Goal: Transaction & Acquisition: Purchase product/service

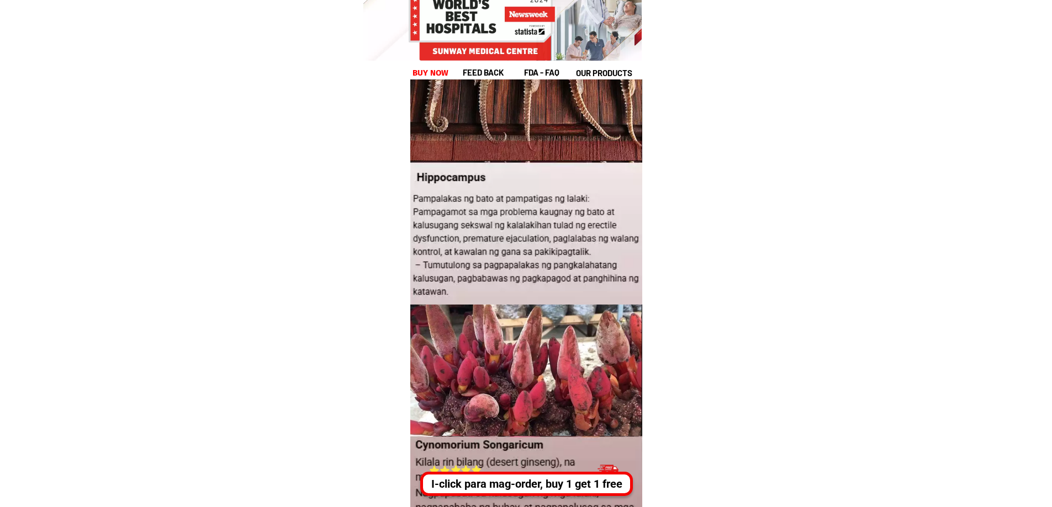
scroll to position [1215, 0]
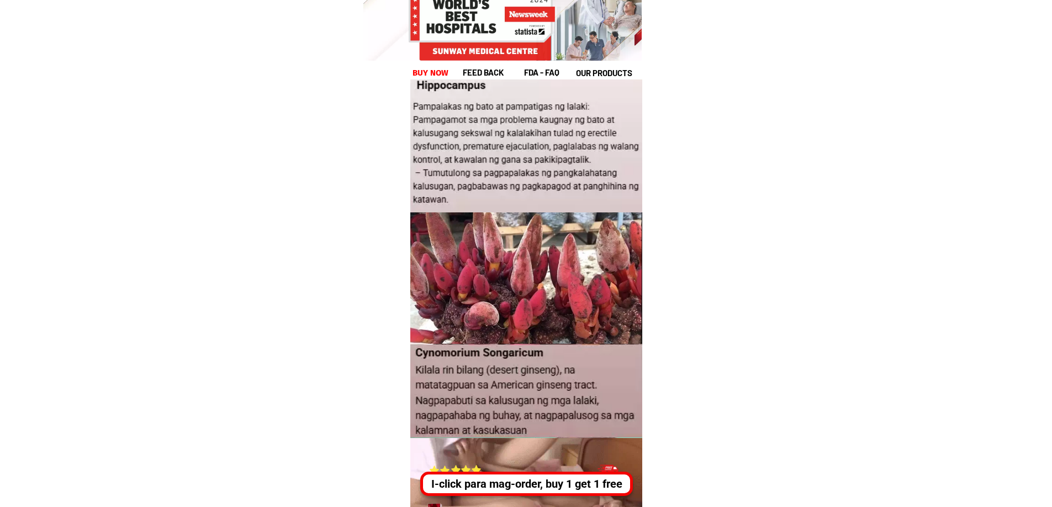
drag, startPoint x: 517, startPoint y: 120, endPoint x: 571, endPoint y: 181, distance: 81.7
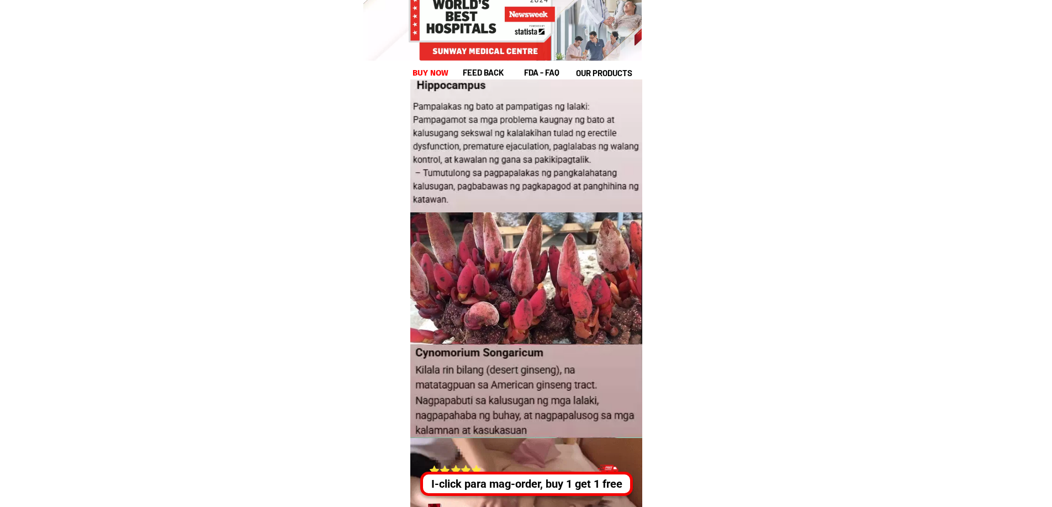
click at [571, 181] on div at bounding box center [526, 146] width 234 height 155
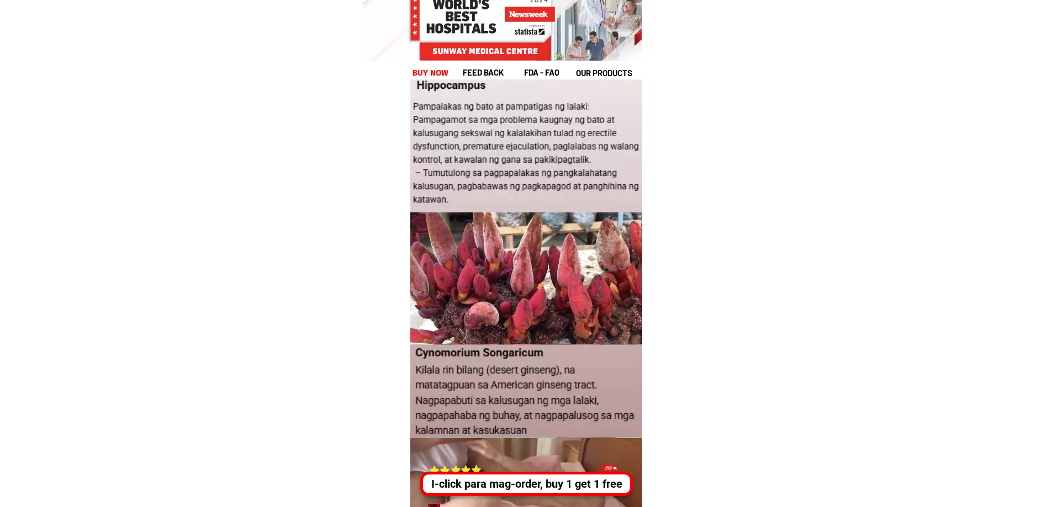
drag, startPoint x: 470, startPoint y: 92, endPoint x: 670, endPoint y: 267, distance: 265.2
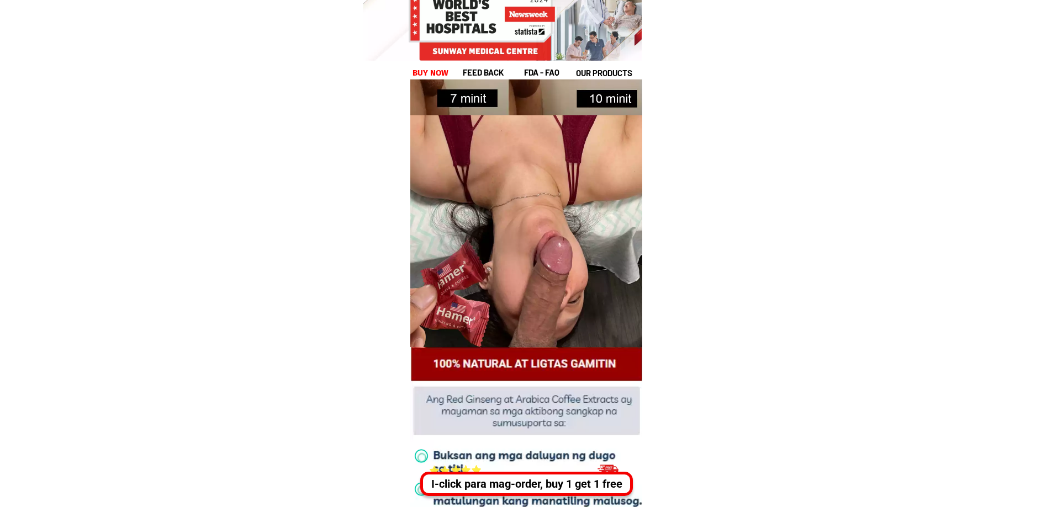
scroll to position [3036, 0]
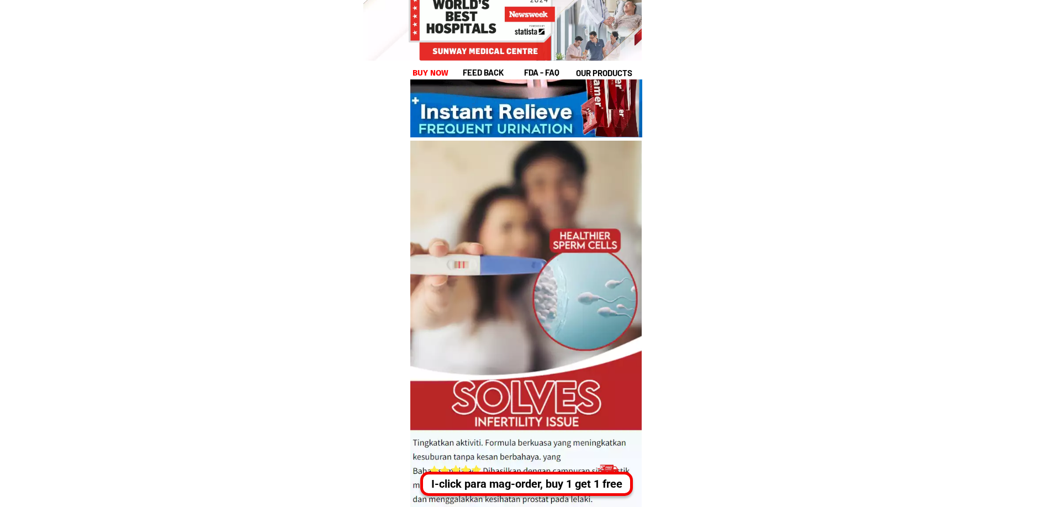
drag, startPoint x: 455, startPoint y: 355, endPoint x: 543, endPoint y: 412, distance: 104.6
click at [543, 412] on div at bounding box center [525, 325] width 231 height 368
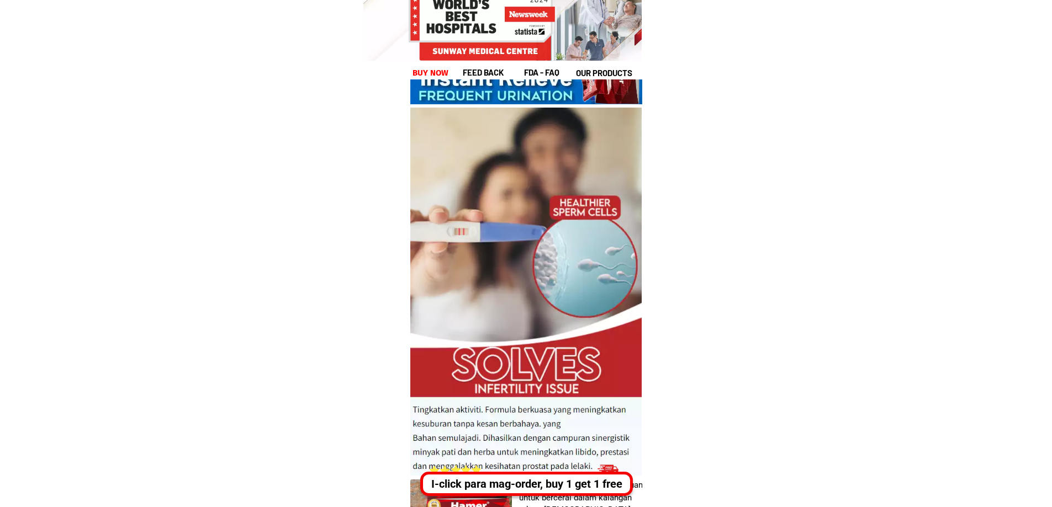
scroll to position [3202, 0]
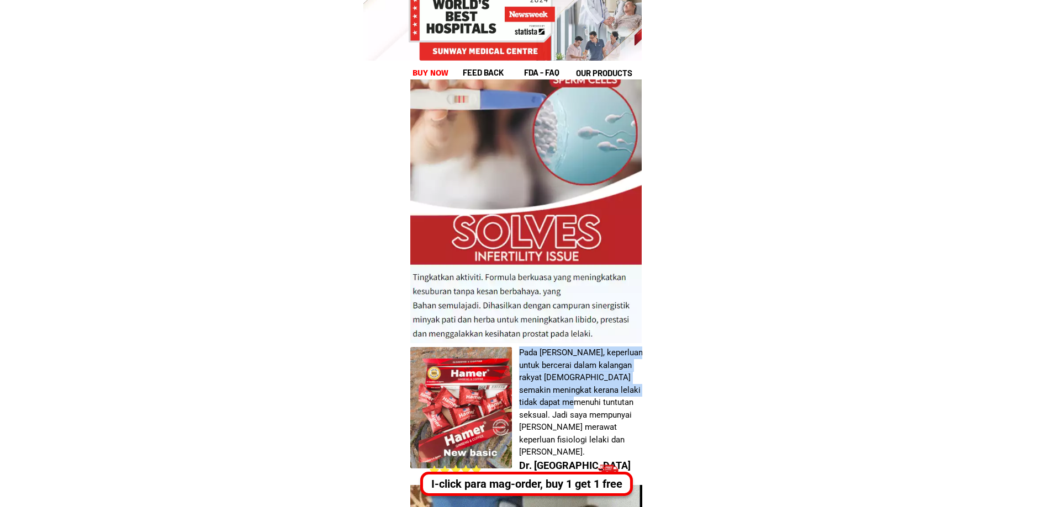
drag, startPoint x: 525, startPoint y: 307, endPoint x: 589, endPoint y: 402, distance: 114.7
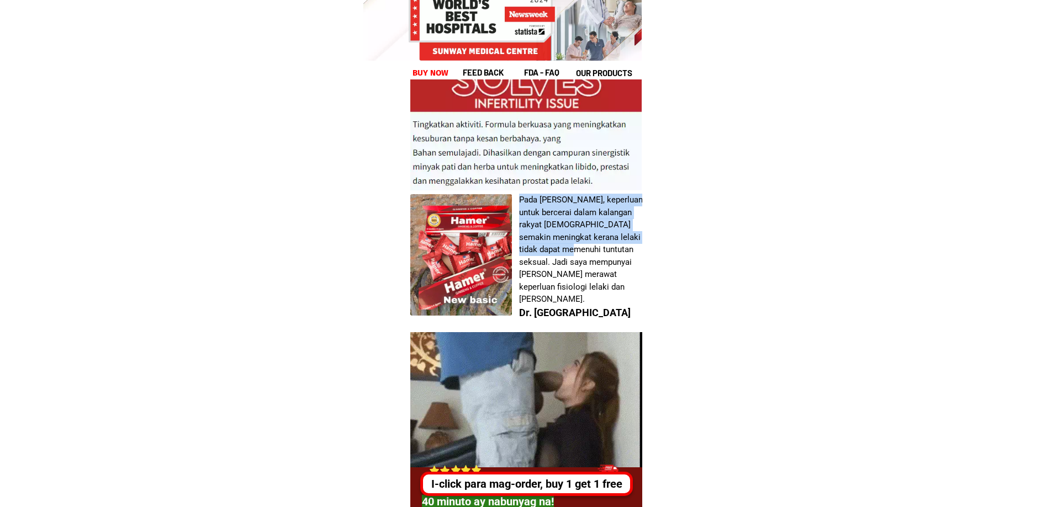
scroll to position [3975, 0]
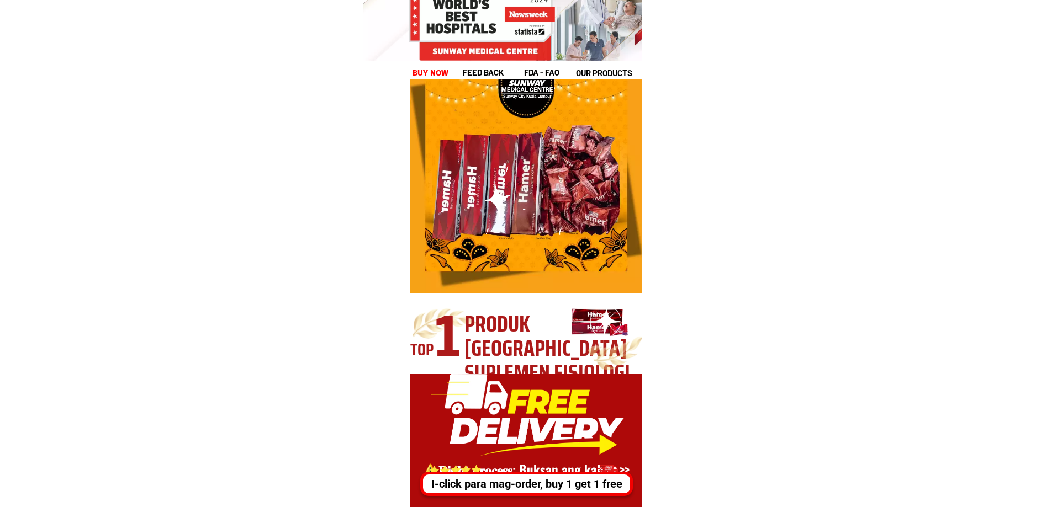
click at [567, 366] on div "TOP 1 Produk usa suplemen fisiologi" at bounding box center [526, 334] width 232 height 82
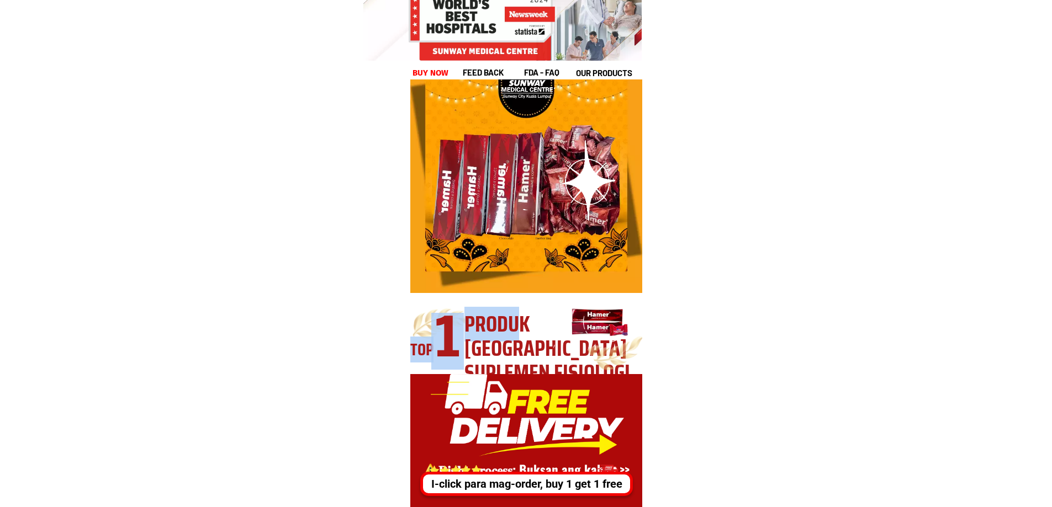
scroll to position [4306, 0]
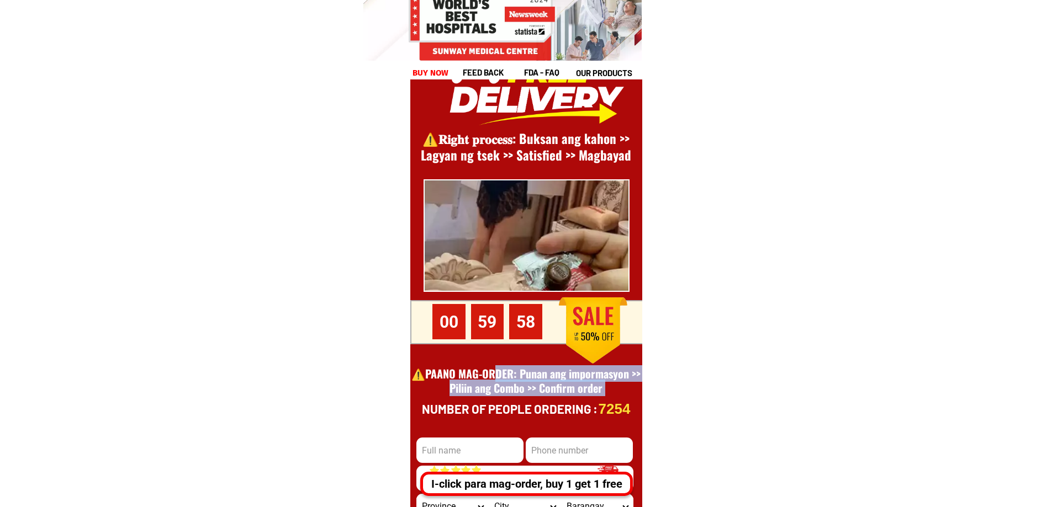
drag, startPoint x: 499, startPoint y: 372, endPoint x: 606, endPoint y: 412, distance: 114.2
click at [606, 412] on div "7254 Number of people ordering : CONFIRM ODER Province [GEOGRAPHIC_DATA] [GEOGR…" at bounding box center [526, 426] width 232 height 766
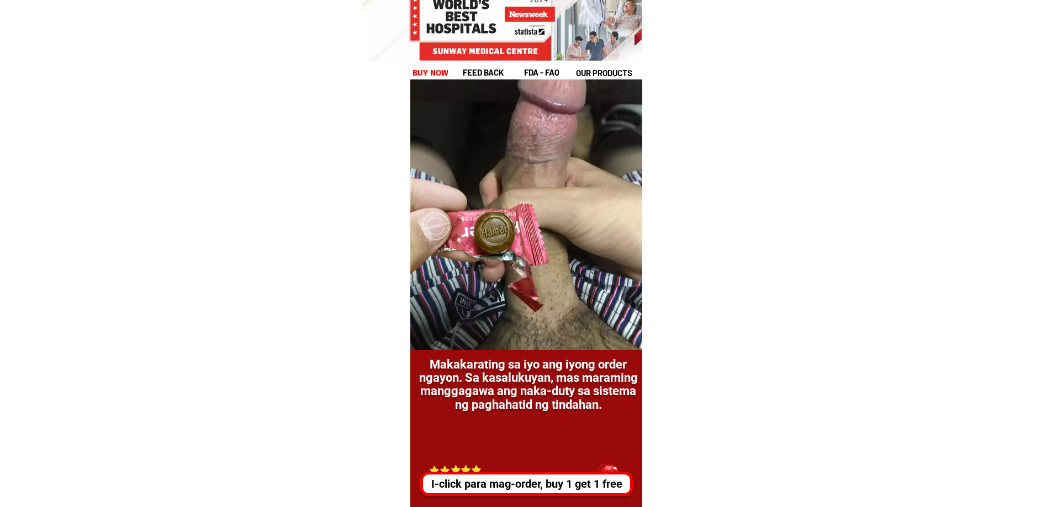
scroll to position [5465, 0]
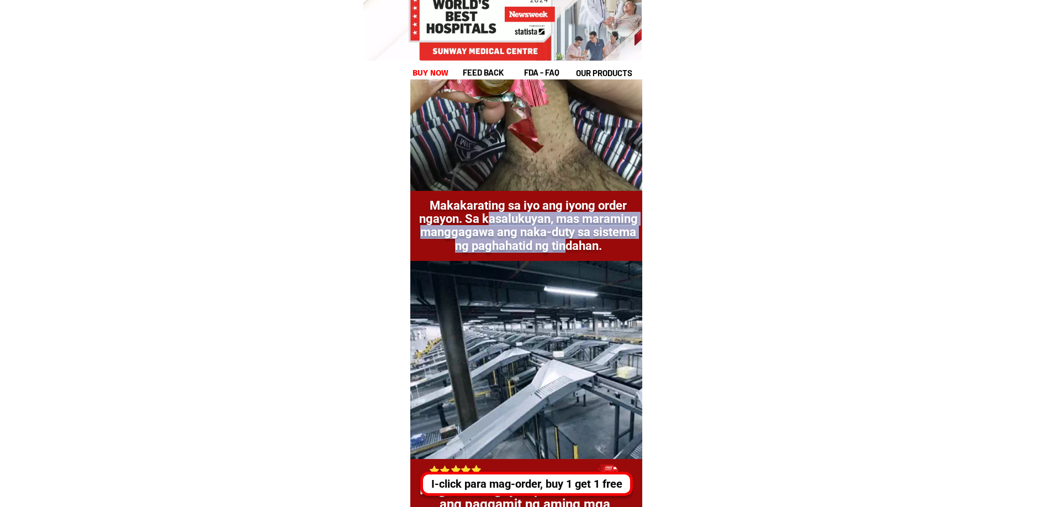
drag, startPoint x: 569, startPoint y: 242, endPoint x: 458, endPoint y: 210, distance: 114.8
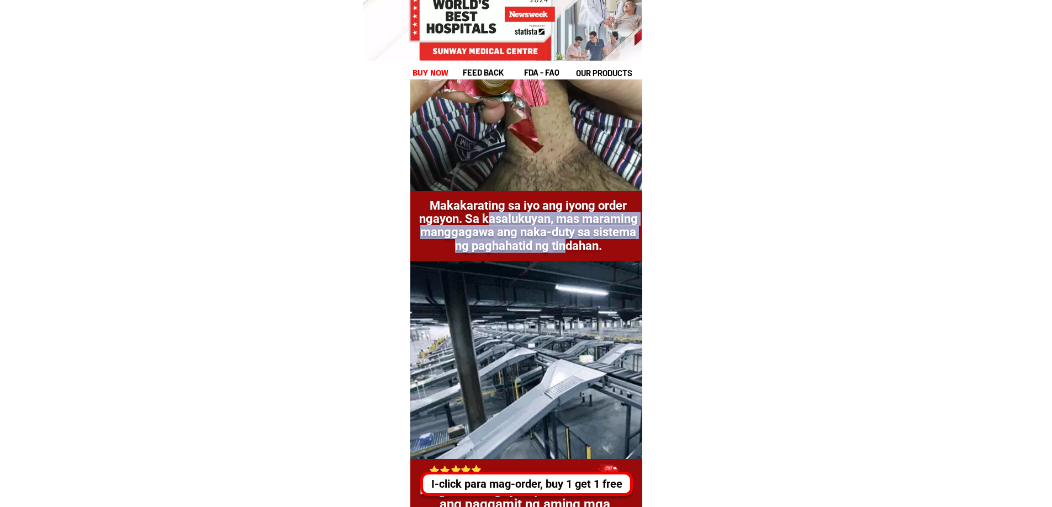
click at [458, 210] on h1 "Makakarating sa iyo ang iyong order ngayon. Sa kasalukuyan, mas maraming mangga…" at bounding box center [528, 226] width 220 height 54
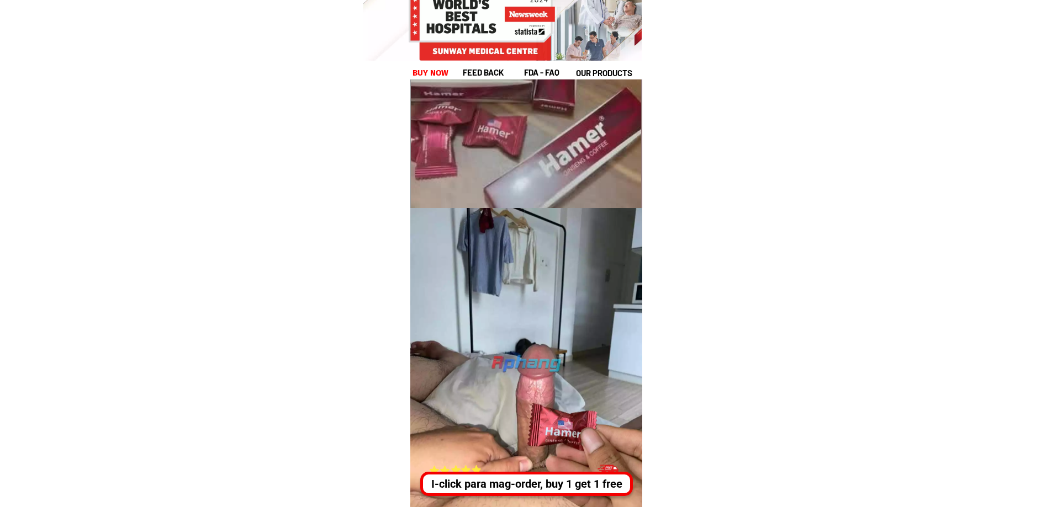
scroll to position [6735, 0]
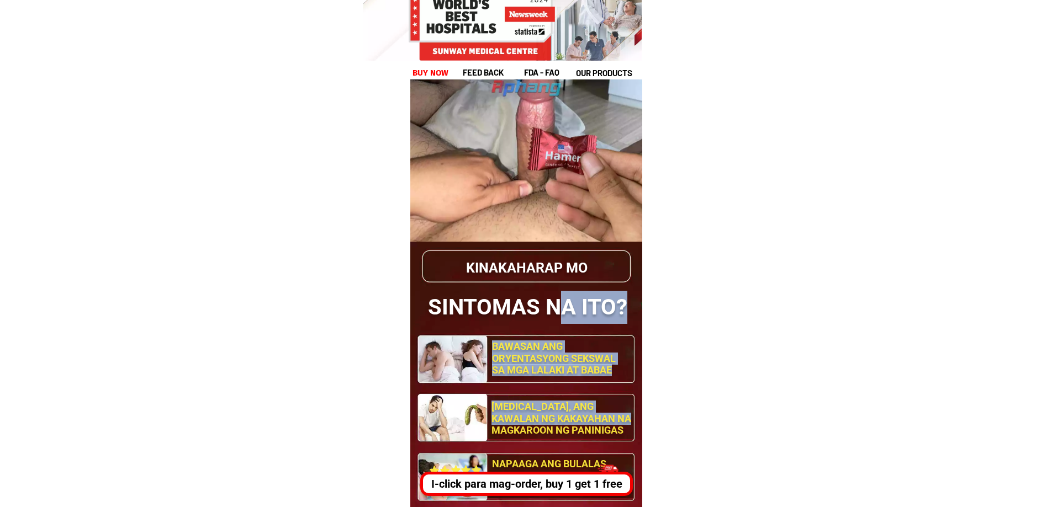
drag, startPoint x: 554, startPoint y: 306, endPoint x: 593, endPoint y: 419, distance: 119.6
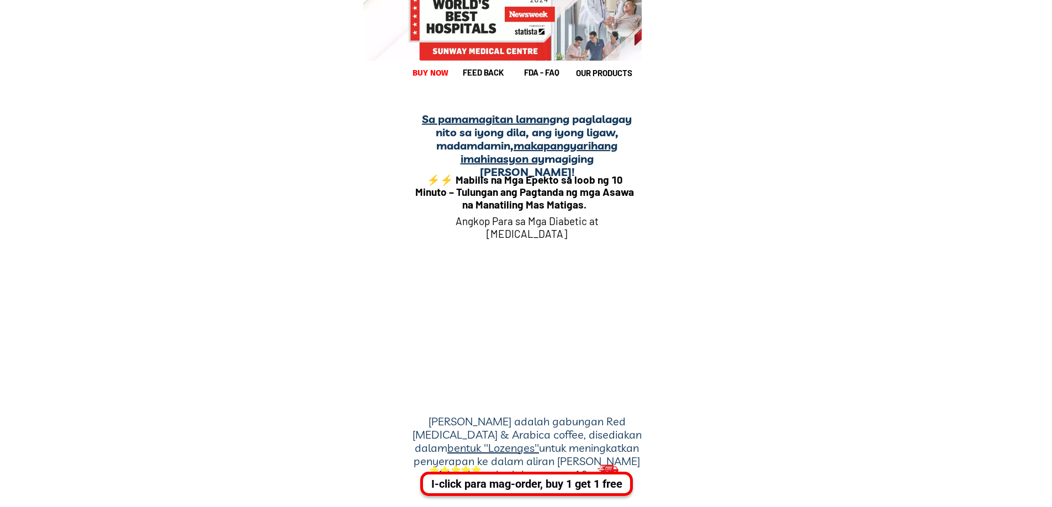
scroll to position [8281, 0]
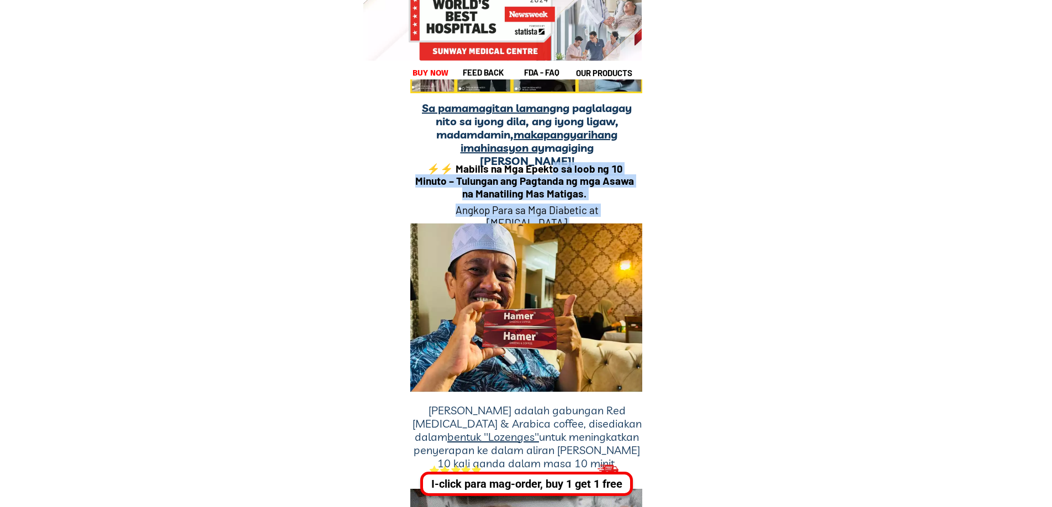
drag, startPoint x: 553, startPoint y: 171, endPoint x: 658, endPoint y: 272, distance: 146.4
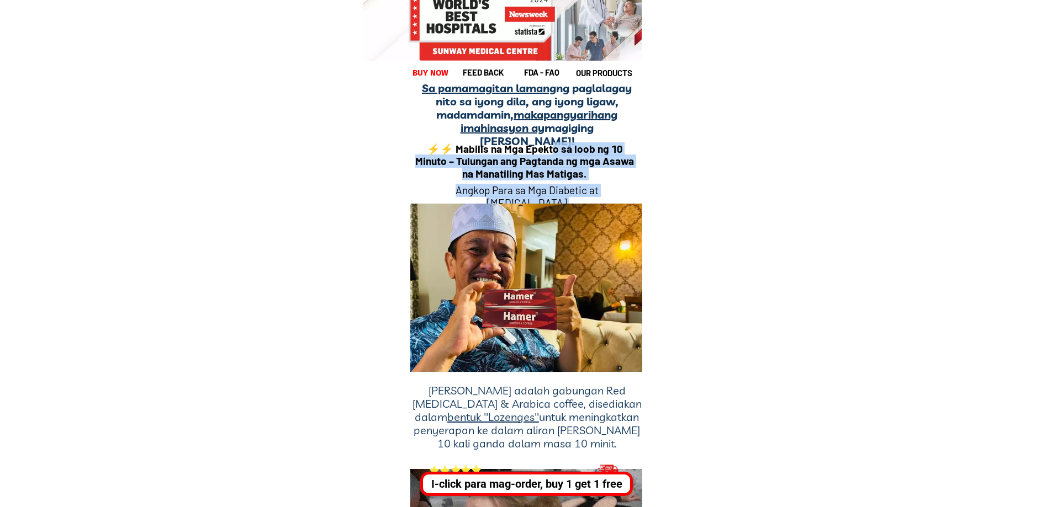
scroll to position [8999, 0]
